Goal: Task Accomplishment & Management: Manage account settings

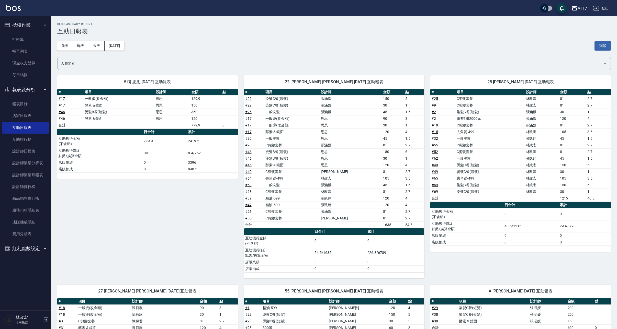
scroll to position [61, 0]
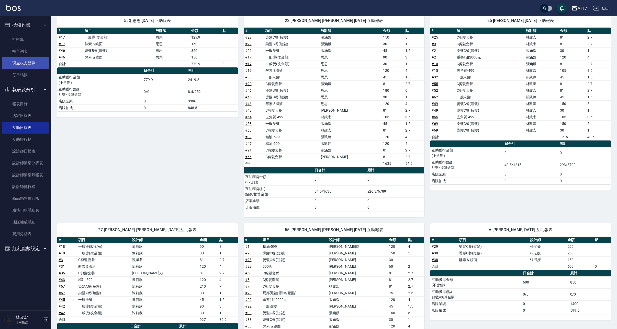
click at [25, 63] on link "現金收支登錄" at bounding box center [25, 63] width 47 height 12
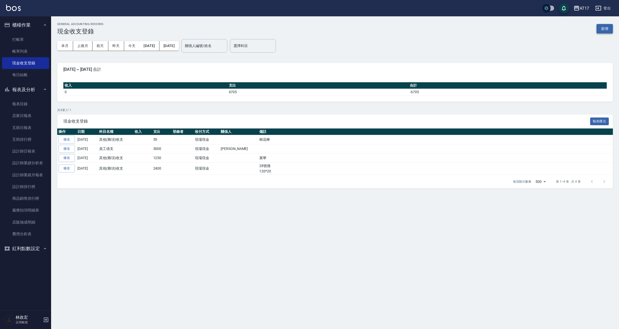
click at [603, 31] on button "新增" at bounding box center [605, 28] width 16 height 9
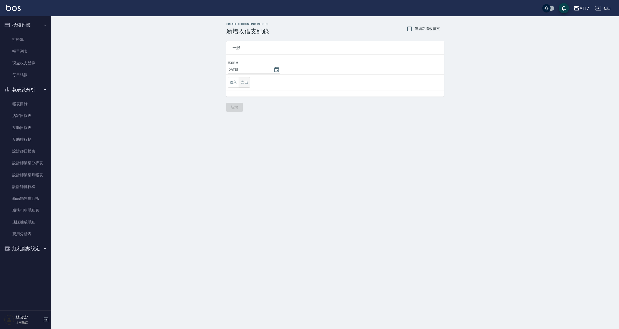
click at [249, 79] on button "支出" at bounding box center [244, 82] width 11 height 10
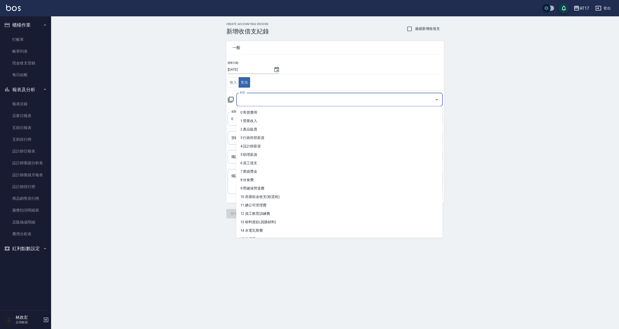
click at [259, 104] on input "科目" at bounding box center [336, 99] width 194 height 9
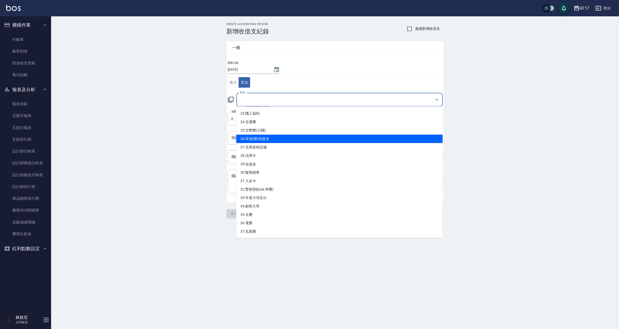
click at [315, 139] on li "26 其他(雜項)收支" at bounding box center [339, 139] width 206 height 8
type input "26 其他(雜項)收支"
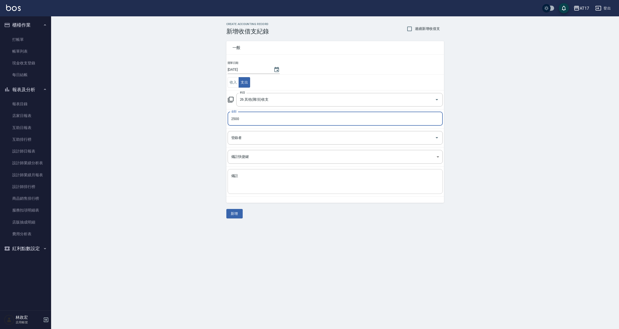
type input "2500"
click at [256, 187] on textarea "備註" at bounding box center [335, 182] width 208 height 16
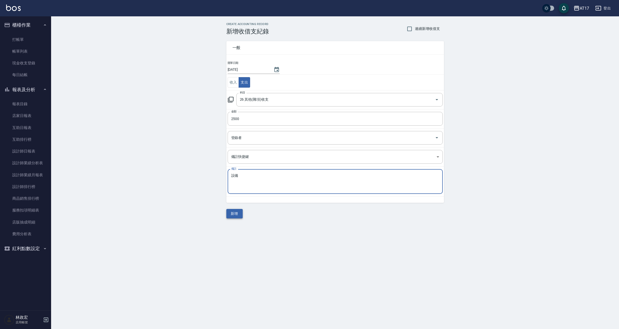
type textarea "設備"
click at [237, 212] on button "新增" at bounding box center [234, 213] width 16 height 9
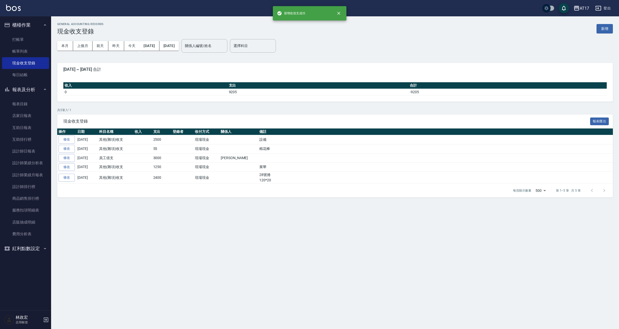
click at [566, 328] on div "GENERAL ACCOUNTING RECORDS 現金收支登錄 新增 本月 上個月 [DATE] [DATE] [DATE] [DATE] [DATE] …" at bounding box center [309, 164] width 619 height 329
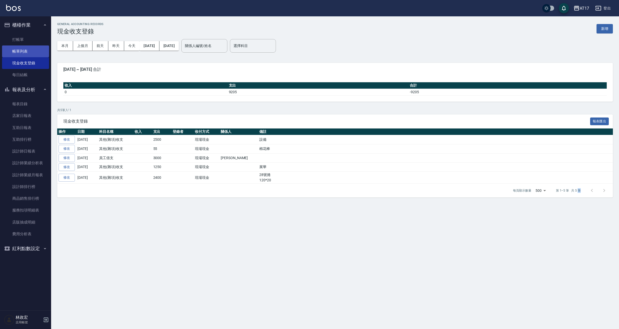
click at [25, 53] on link "帳單列表" at bounding box center [25, 51] width 47 height 12
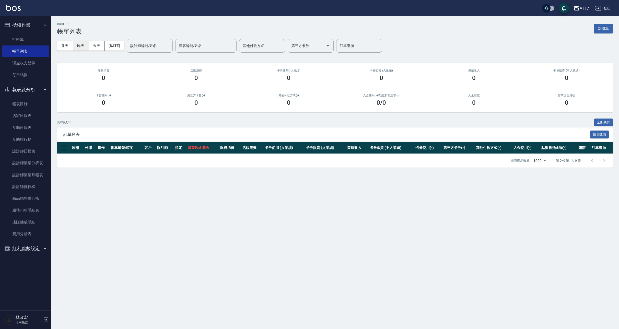
click at [78, 45] on button "昨天" at bounding box center [81, 45] width 16 height 9
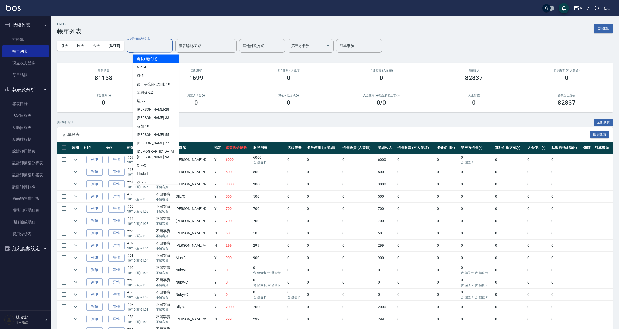
drag, startPoint x: 155, startPoint y: 44, endPoint x: 163, endPoint y: 47, distance: 8.1
click at [155, 44] on input "設計師編號/姓名" at bounding box center [149, 45] width 41 height 9
click at [163, 47] on input "設計師編號/姓名" at bounding box center [149, 45] width 41 height 9
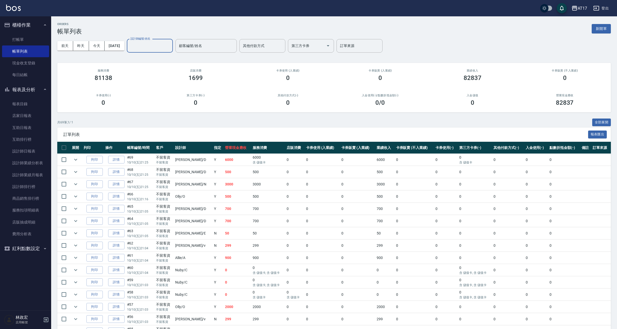
type input "ㄎ"
type input "[PERSON_NAME]-D"
